Goal: Information Seeking & Learning: Learn about a topic

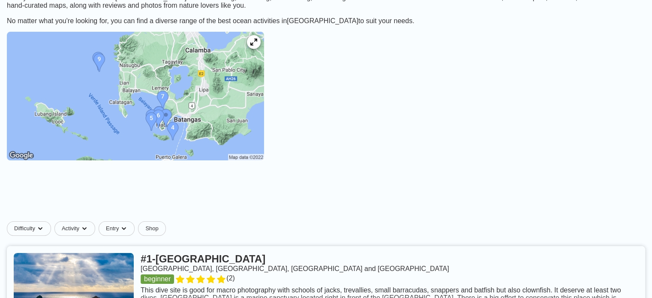
scroll to position [129, 0]
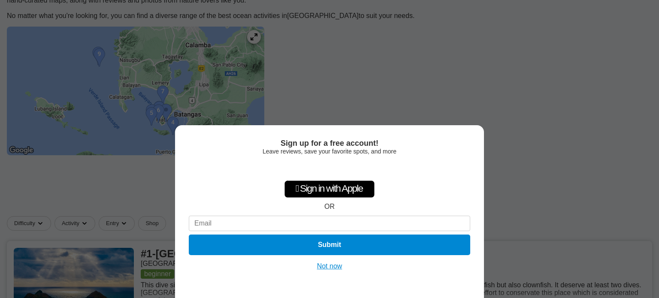
click at [333, 263] on button "Not now" at bounding box center [329, 266] width 30 height 9
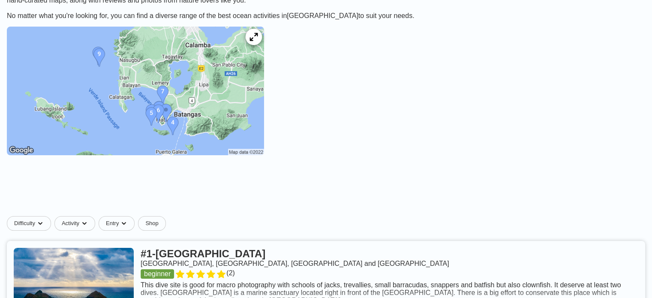
click at [258, 39] on icon at bounding box center [254, 37] width 8 height 8
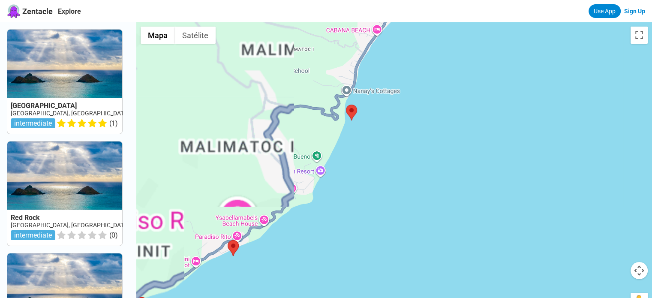
drag, startPoint x: 365, startPoint y: 195, endPoint x: 574, endPoint y: 110, distance: 225.4
click at [573, 111] on div at bounding box center [394, 171] width 516 height 298
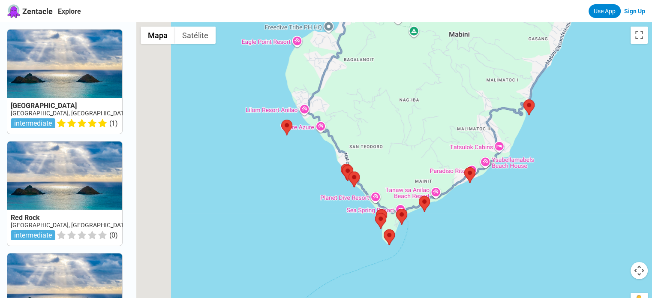
drag, startPoint x: 335, startPoint y: 154, endPoint x: 446, endPoint y: 148, distance: 110.9
click at [446, 148] on div at bounding box center [394, 171] width 516 height 298
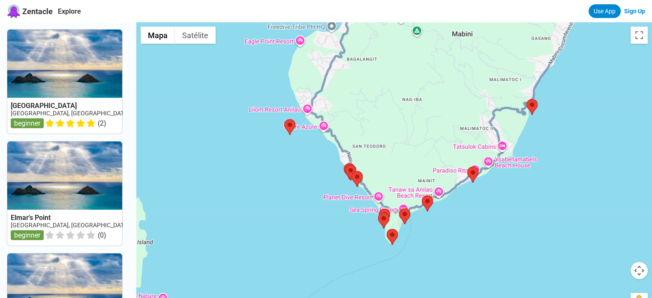
click at [310, 166] on div at bounding box center [394, 171] width 516 height 298
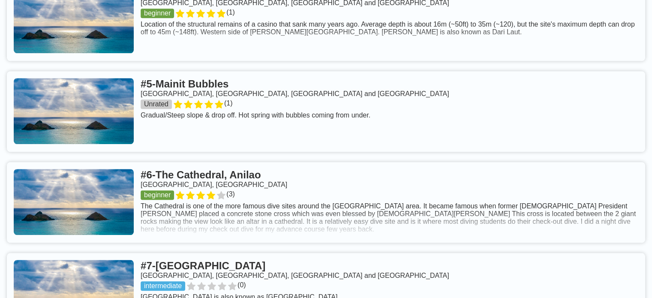
scroll to position [686, 0]
click at [213, 71] on link at bounding box center [326, 111] width 639 height 81
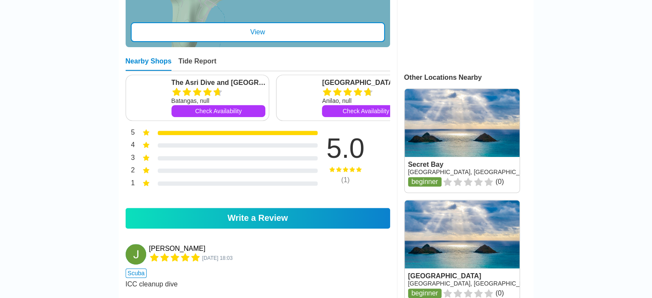
scroll to position [343, 0]
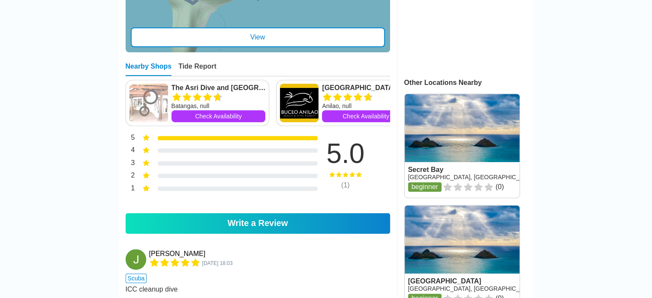
click at [420, 94] on link at bounding box center [462, 146] width 115 height 104
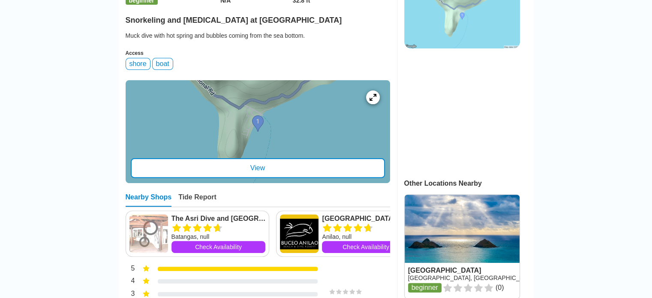
scroll to position [257, 0]
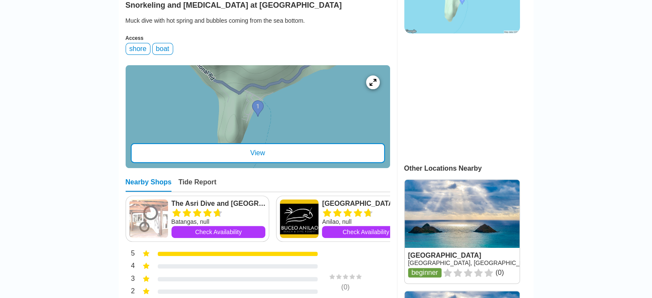
click at [266, 143] on div "View" at bounding box center [258, 153] width 254 height 20
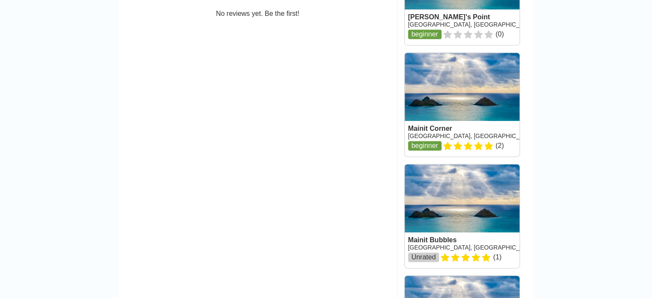
scroll to position [0, 0]
